Goal: Find specific page/section: Find specific page/section

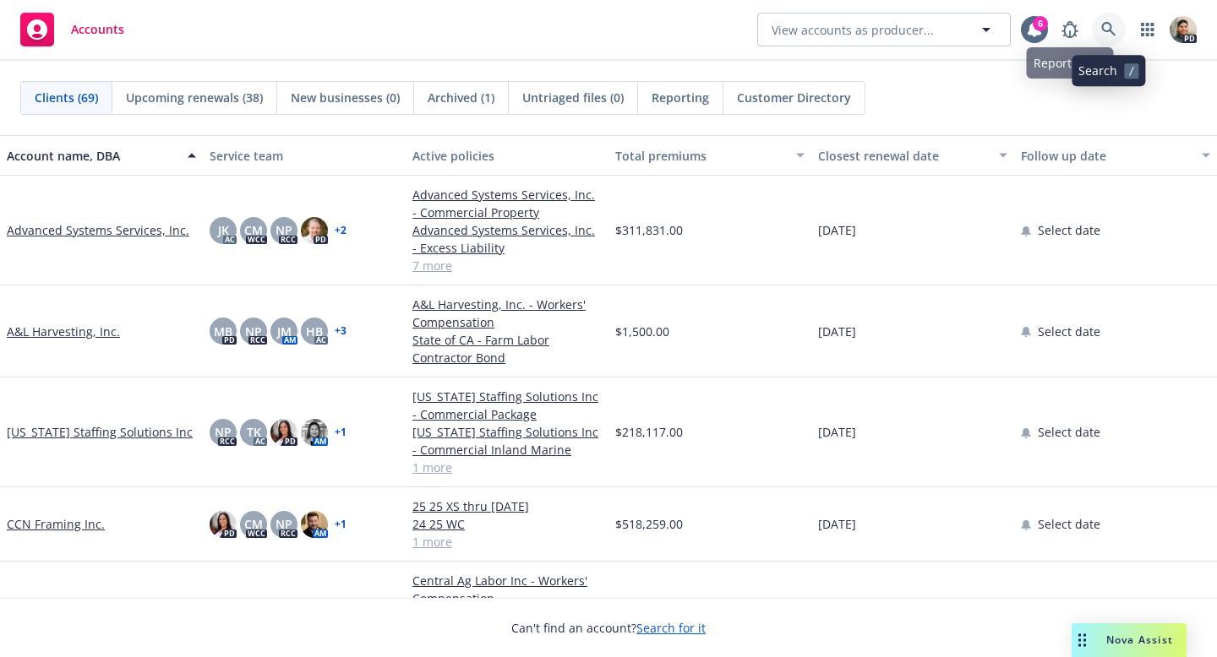
click at [1113, 30] on icon at bounding box center [1108, 29] width 15 height 15
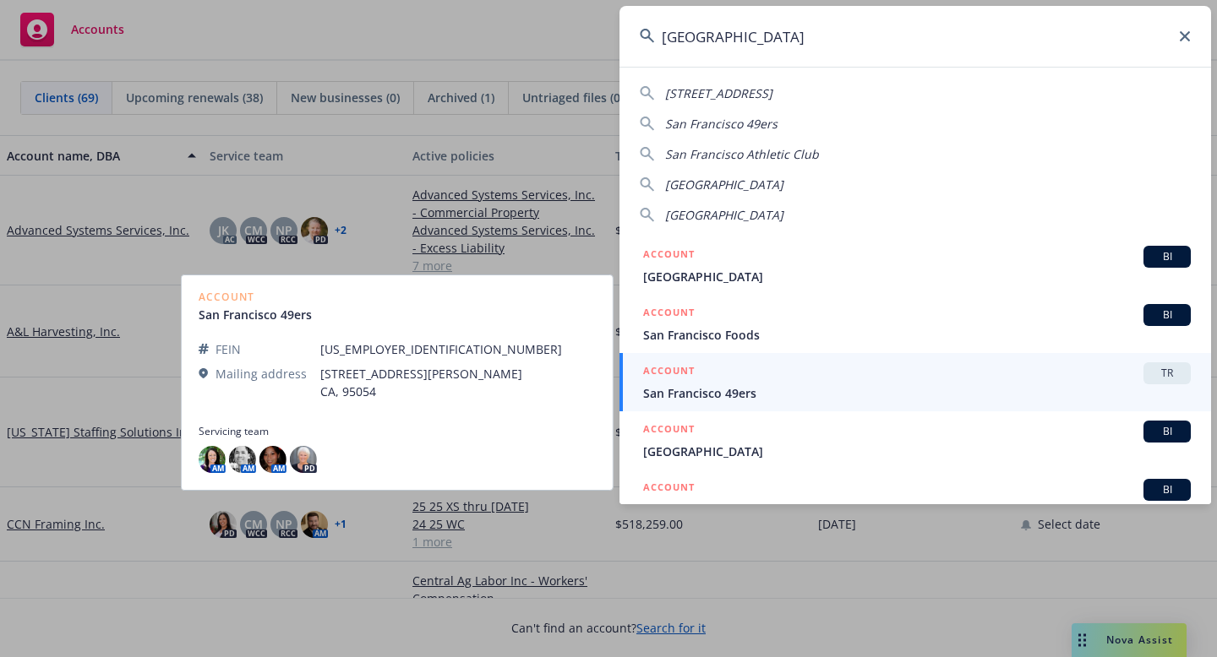
type input "[GEOGRAPHIC_DATA]"
click at [705, 392] on span "San Francisco 49ers" at bounding box center [917, 393] width 548 height 18
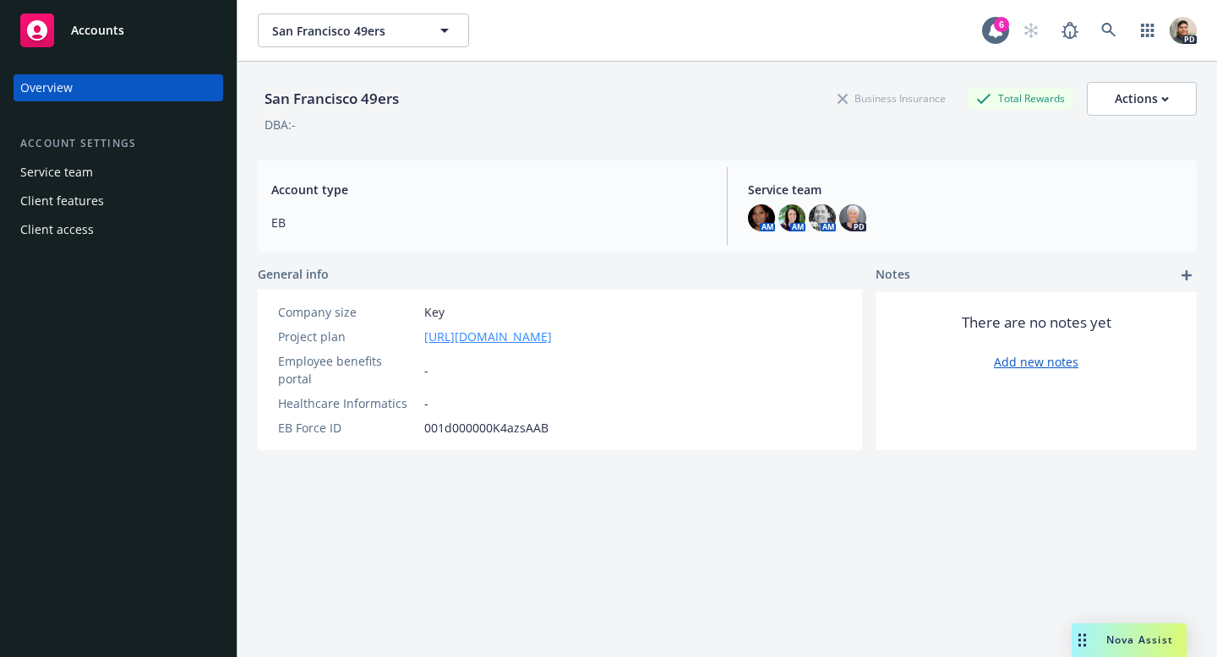
click at [482, 341] on link "[URL][DOMAIN_NAME]" at bounding box center [488, 337] width 128 height 18
click at [49, 178] on div "Service team" at bounding box center [56, 172] width 73 height 27
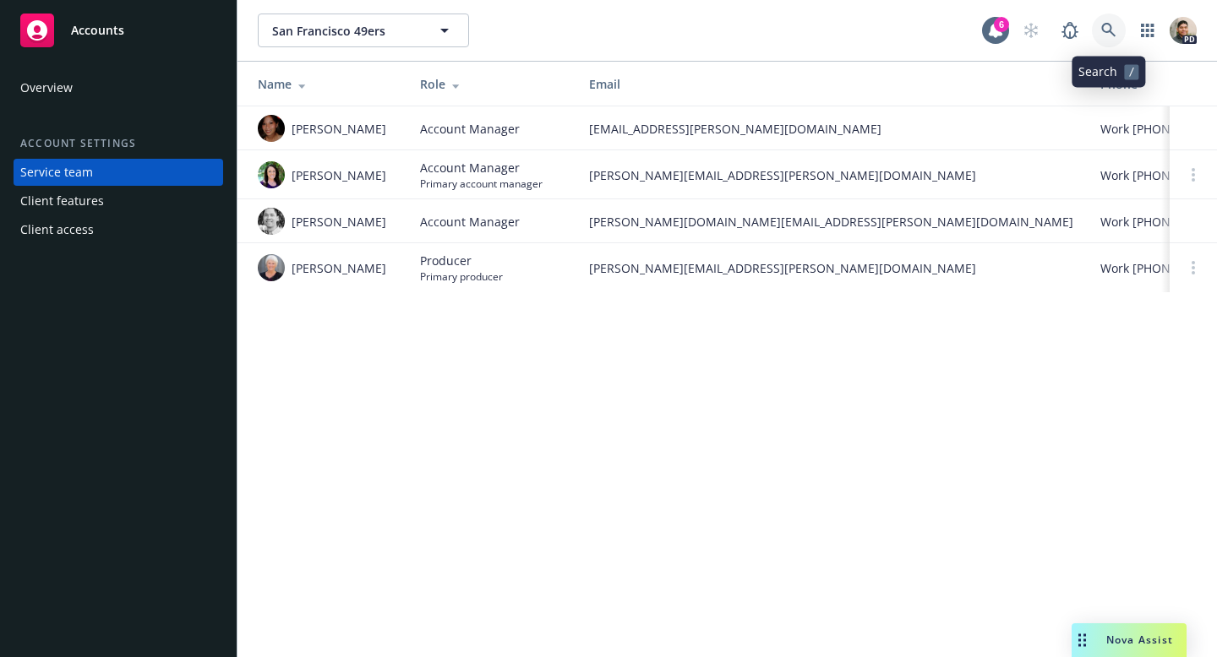
click at [1105, 28] on icon at bounding box center [1108, 30] width 15 height 15
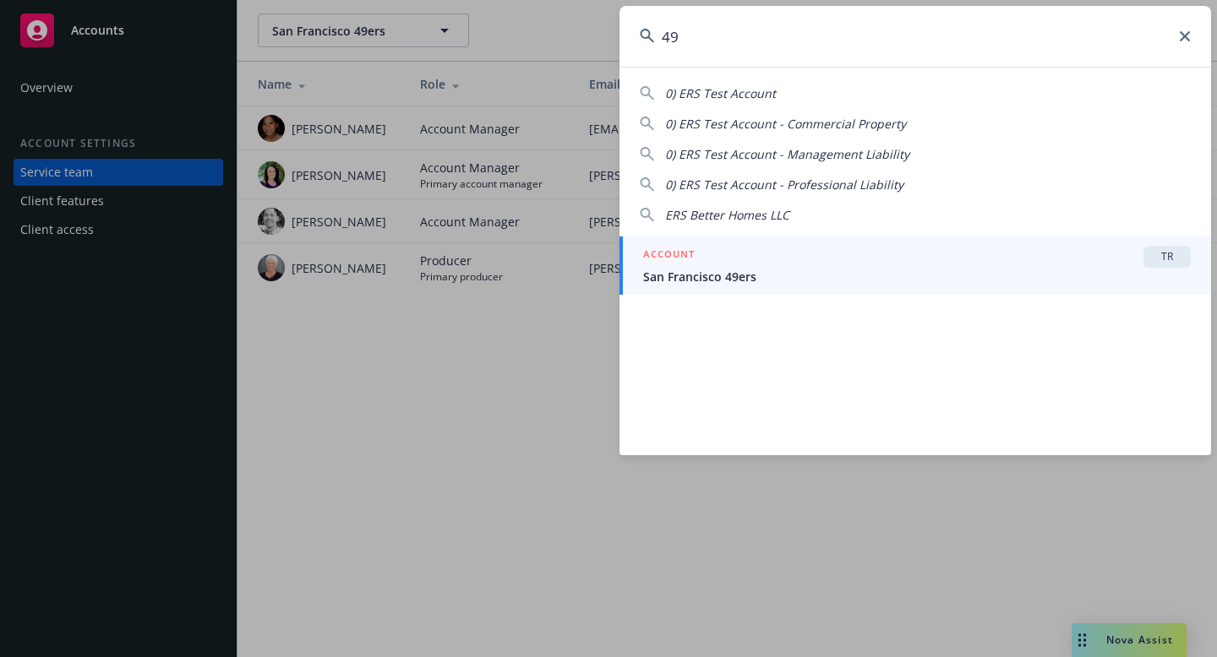
type input "4"
